Goal: Task Accomplishment & Management: Complete application form

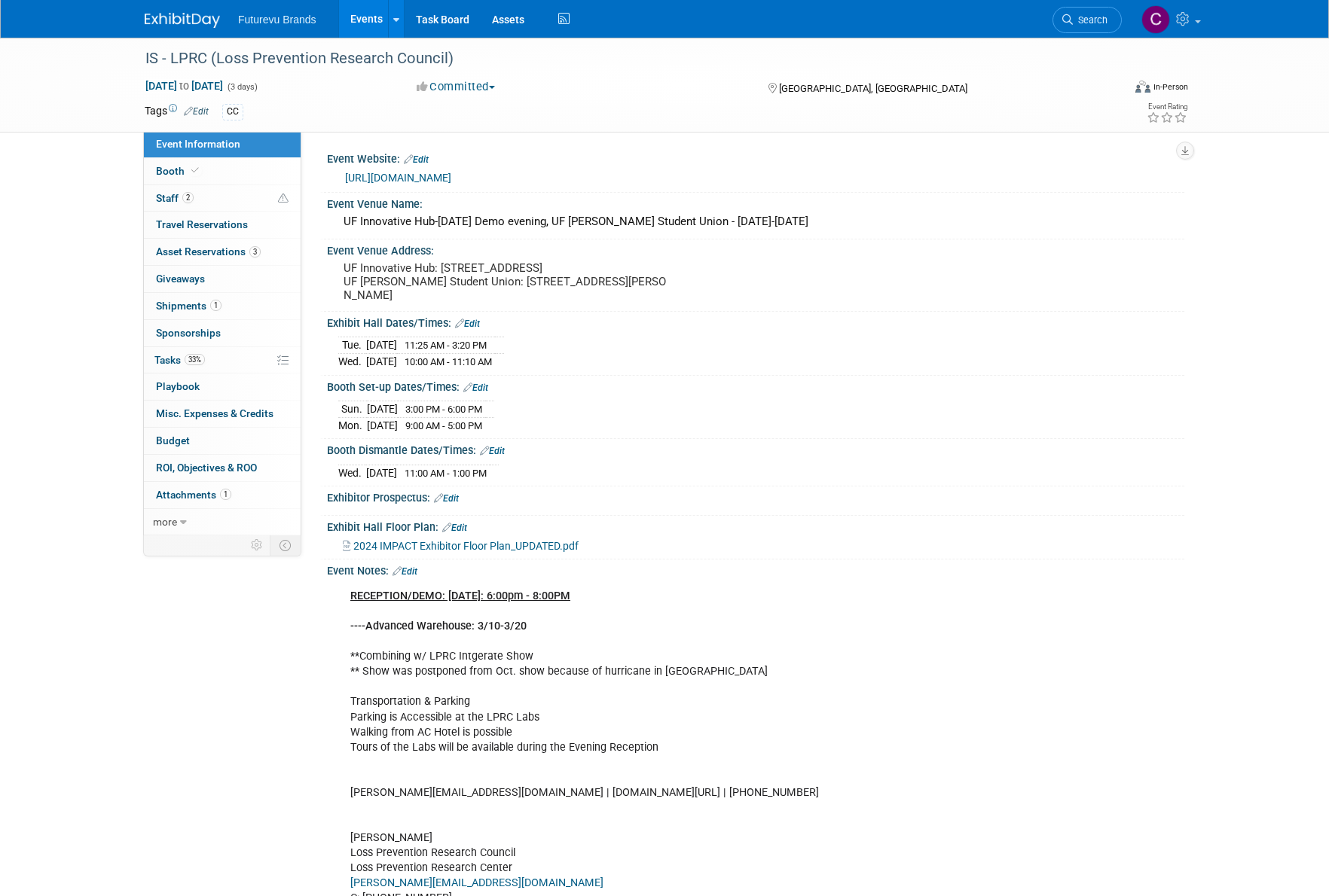
click at [268, 15] on span "Futurevu Brands" at bounding box center [278, 20] width 78 height 12
click at [369, 18] on link "Events" at bounding box center [367, 18] width 55 height 38
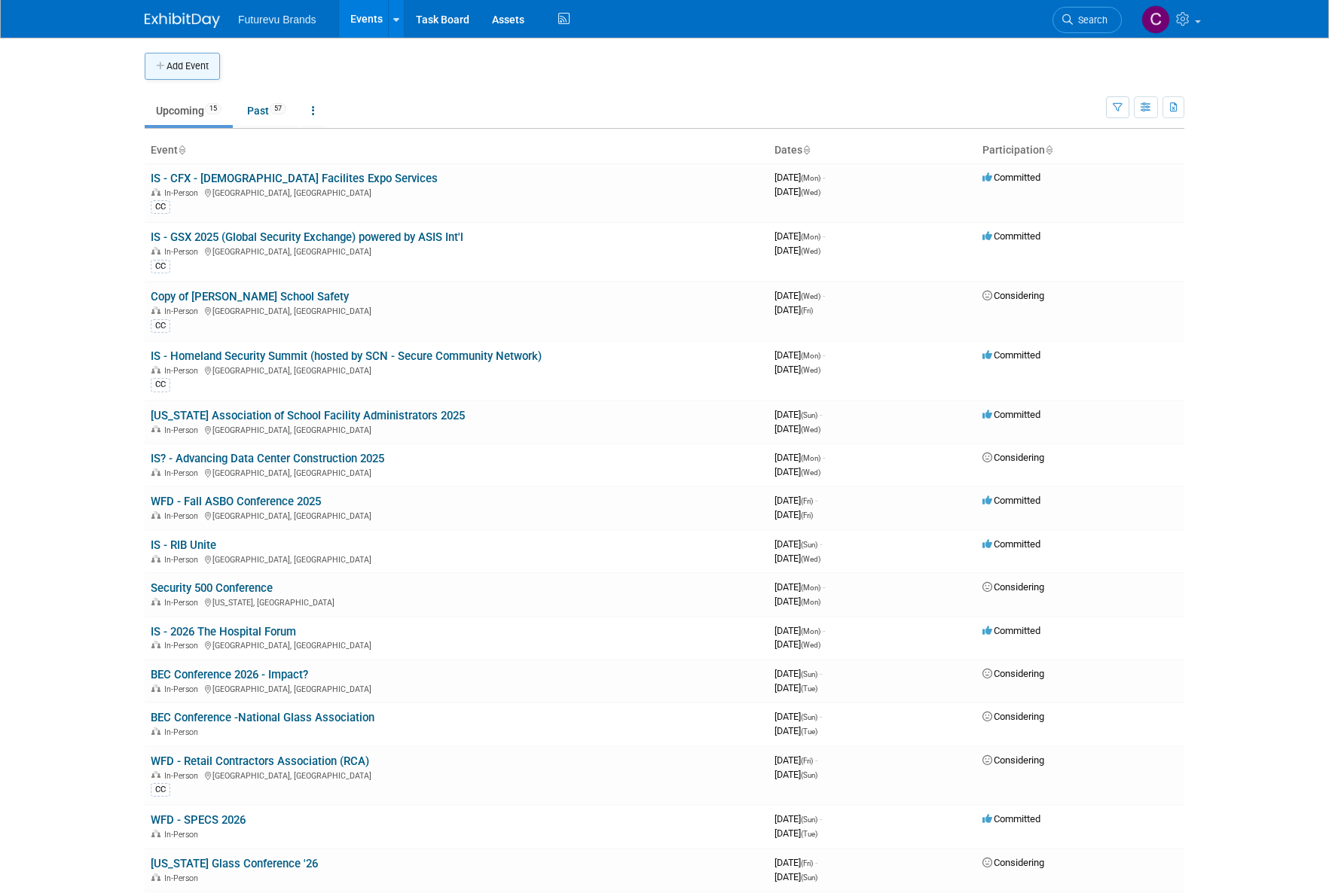
click at [187, 61] on button "Add Event" at bounding box center [183, 66] width 75 height 27
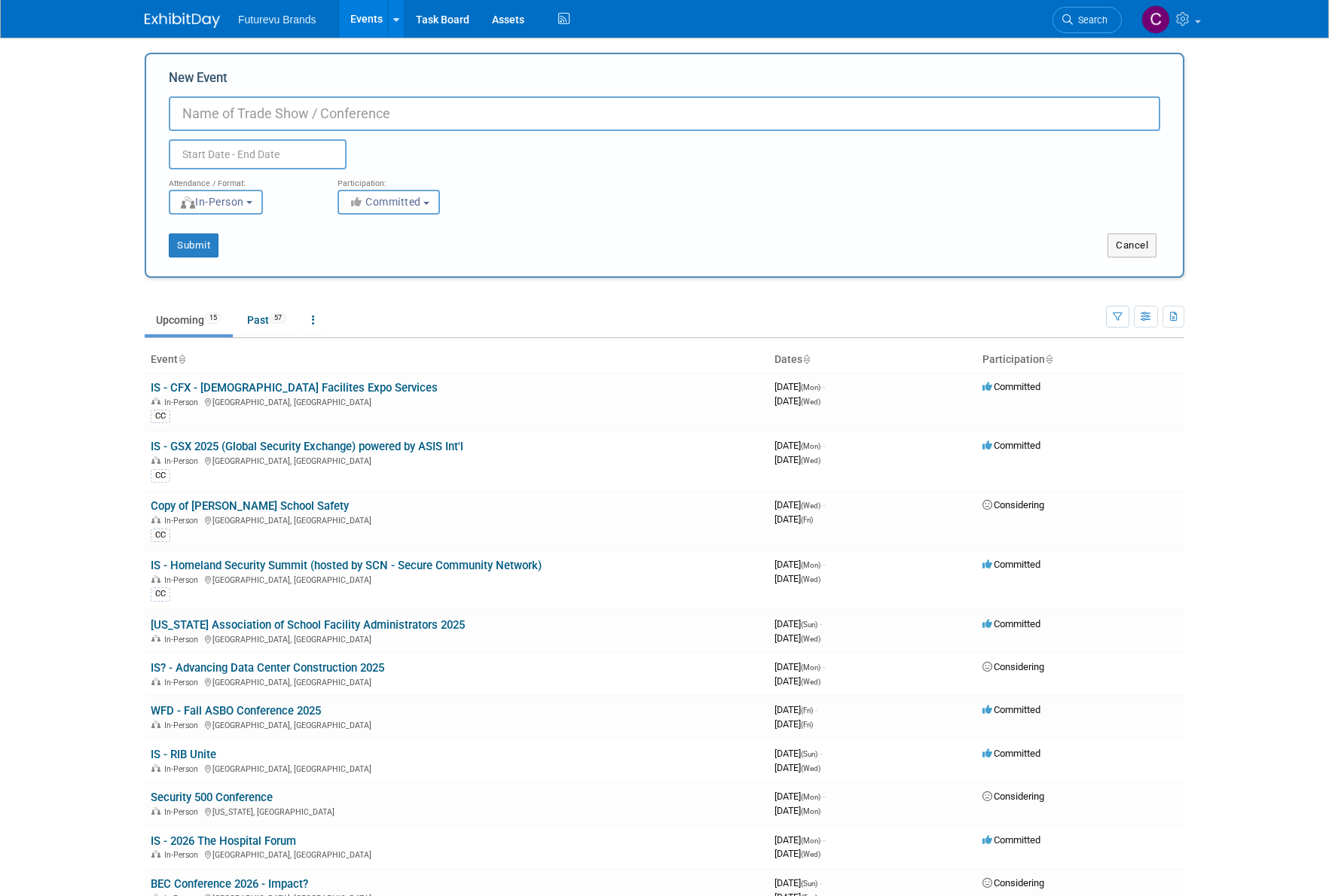
type input "L"
click at [201, 109] on input "IS o LPRC" at bounding box center [664, 113] width 992 height 34
type input "IS - LPRC"
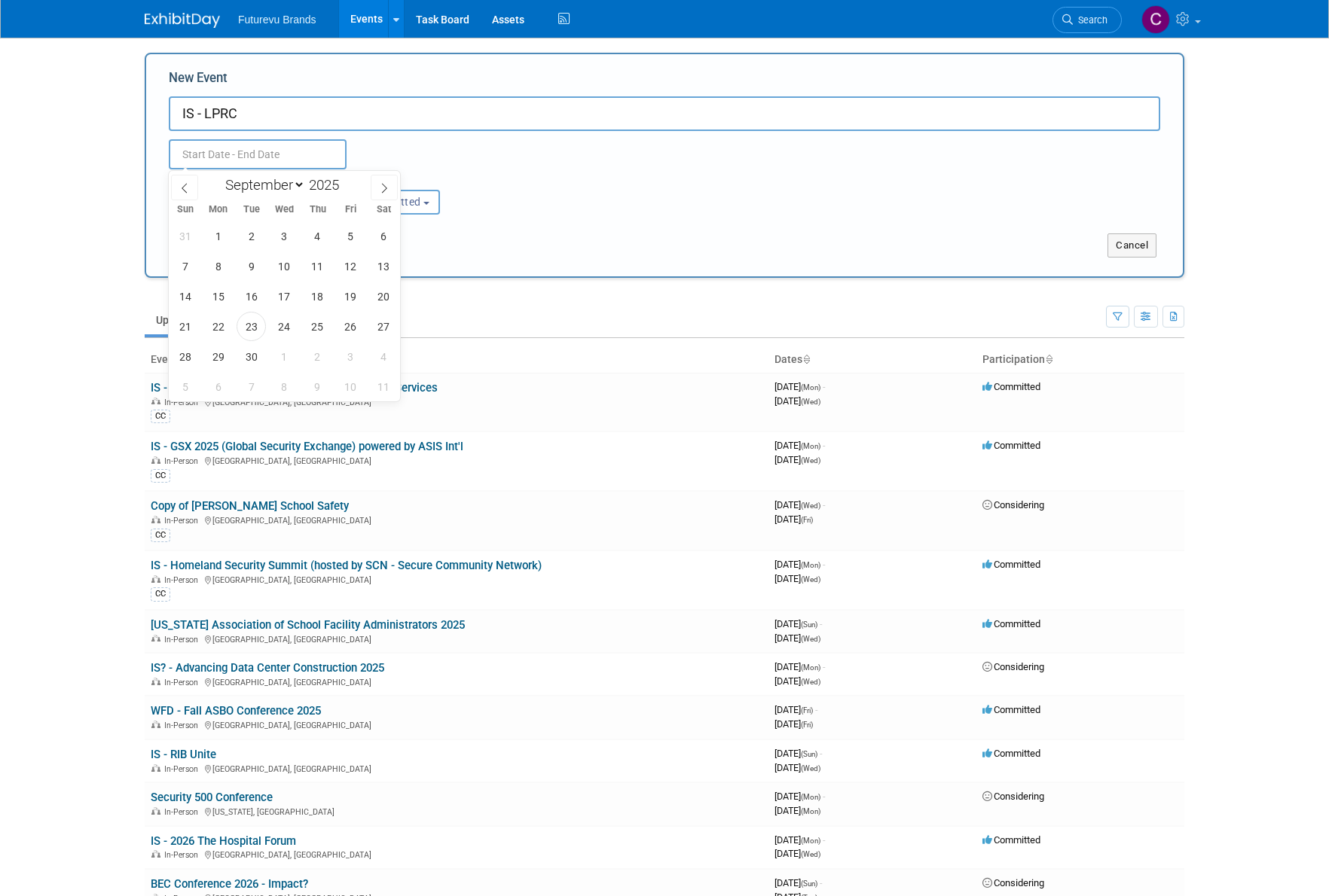
click at [244, 153] on input "text" at bounding box center [258, 154] width 178 height 30
click at [382, 181] on span at bounding box center [383, 187] width 27 height 25
select select "11"
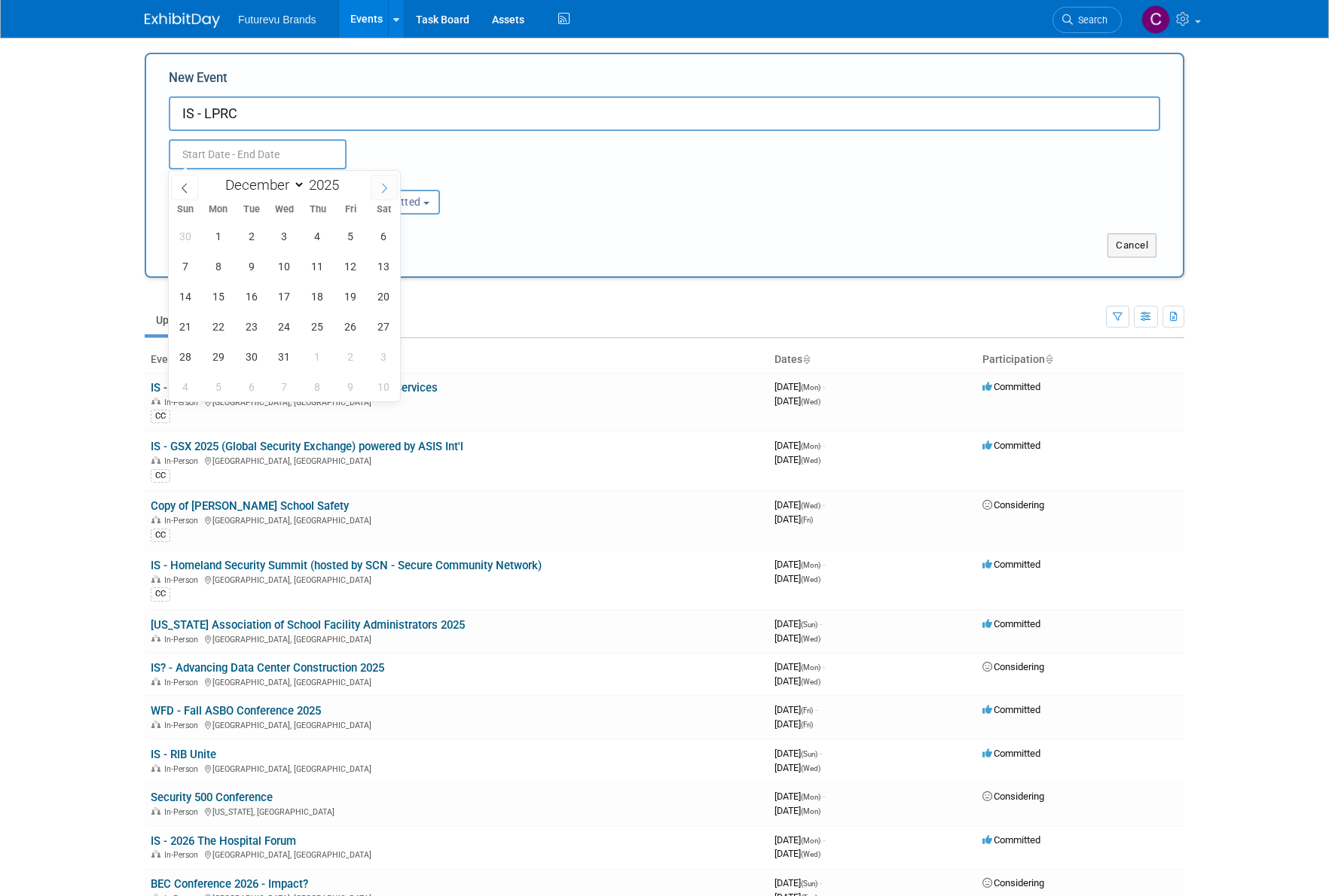
click at [382, 181] on span at bounding box center [383, 187] width 27 height 25
type input "2026"
click at [382, 181] on span at bounding box center [383, 187] width 27 height 25
select select "2"
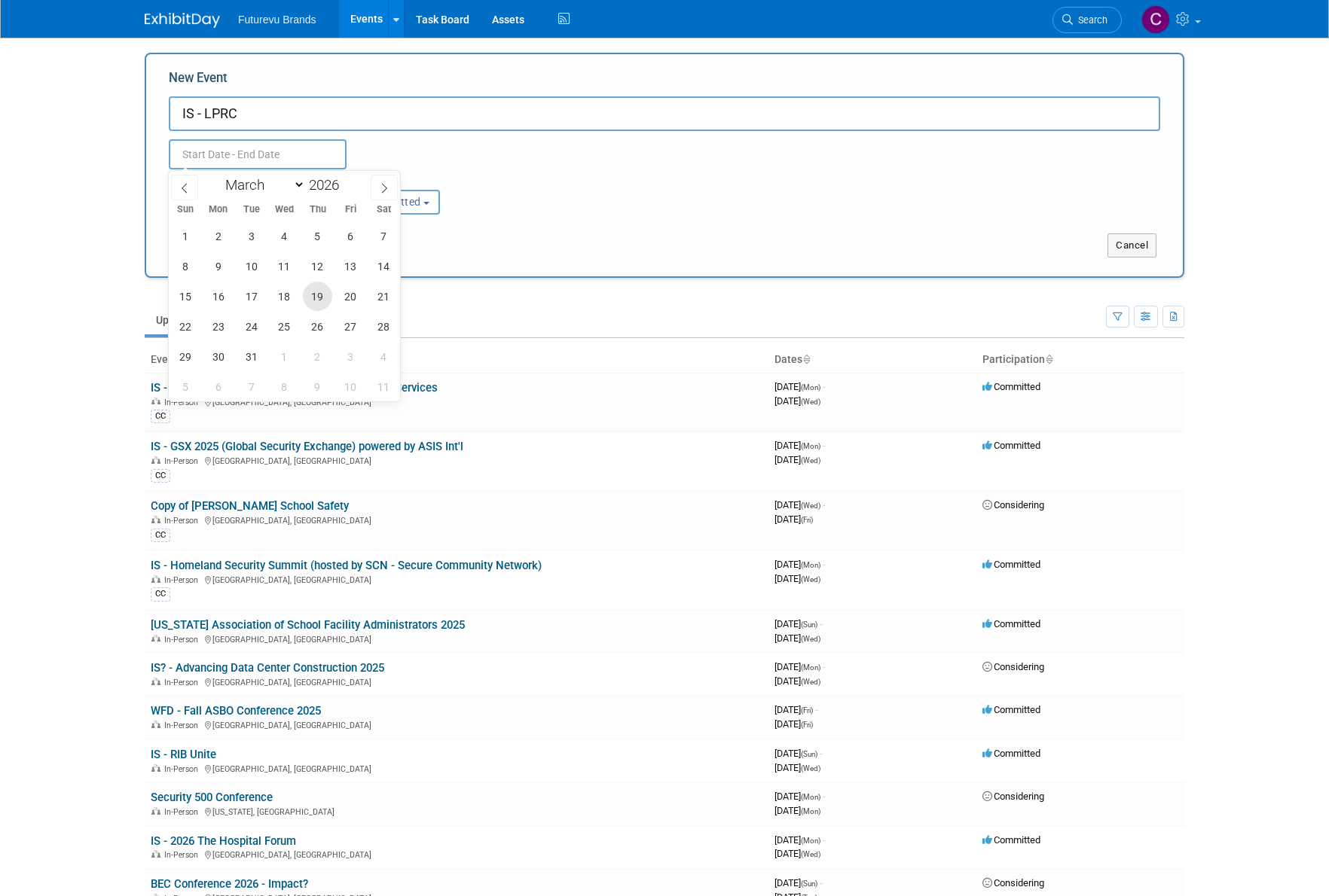
click at [317, 292] on span "19" at bounding box center [317, 297] width 29 height 29
click at [252, 294] on span "17" at bounding box center [252, 297] width 29 height 29
type input "[DATE] to [DATE]"
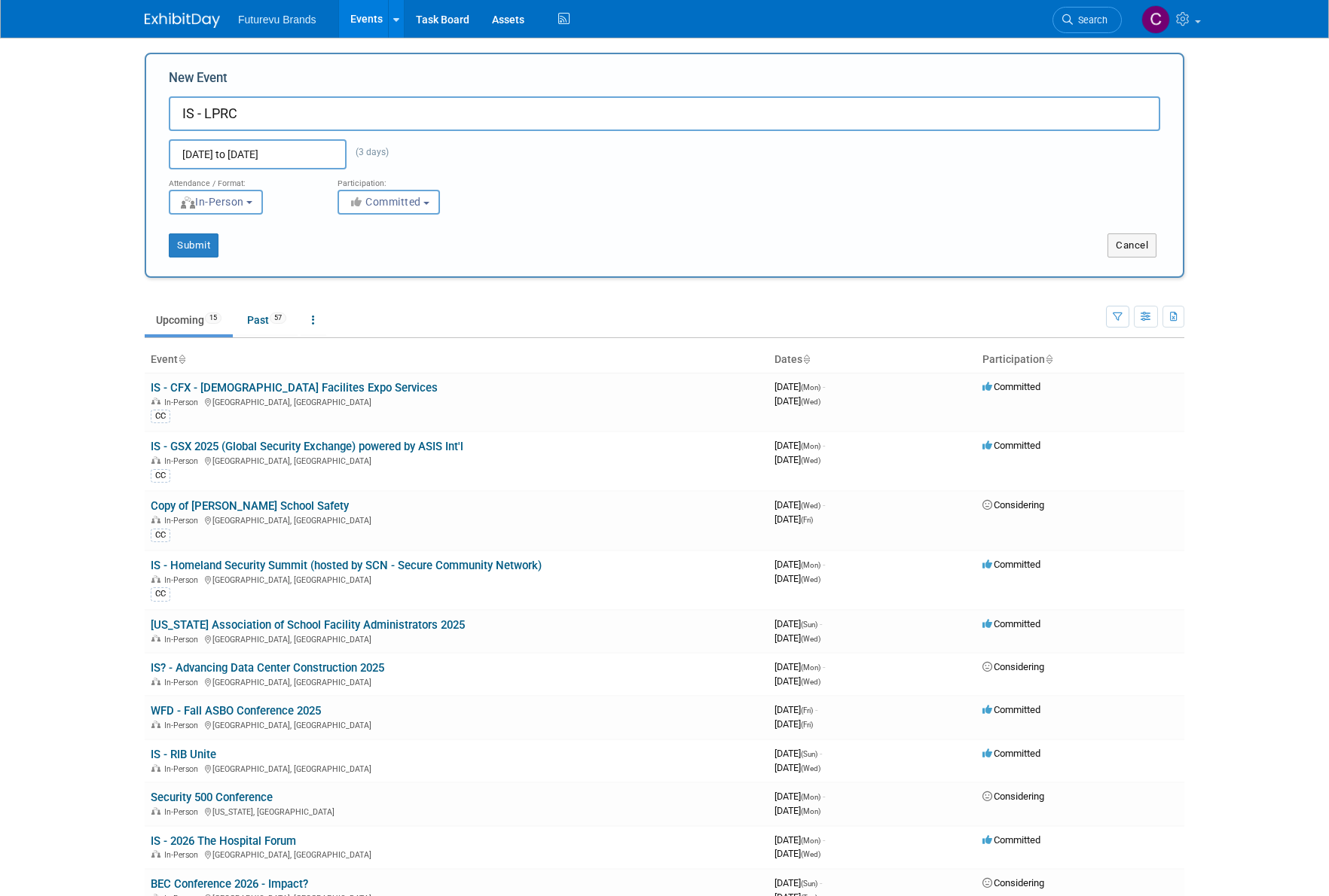
click at [282, 152] on input "[DATE] to [DATE]" at bounding box center [258, 154] width 178 height 30
click at [489, 161] on div "Mar 17, 2026 to Mar 19, 2026 (3 days) Duplicate Event Warning" at bounding box center [664, 150] width 1015 height 38
click at [192, 250] on button "Submit" at bounding box center [193, 245] width 50 height 24
